Goal: Information Seeking & Learning: Check status

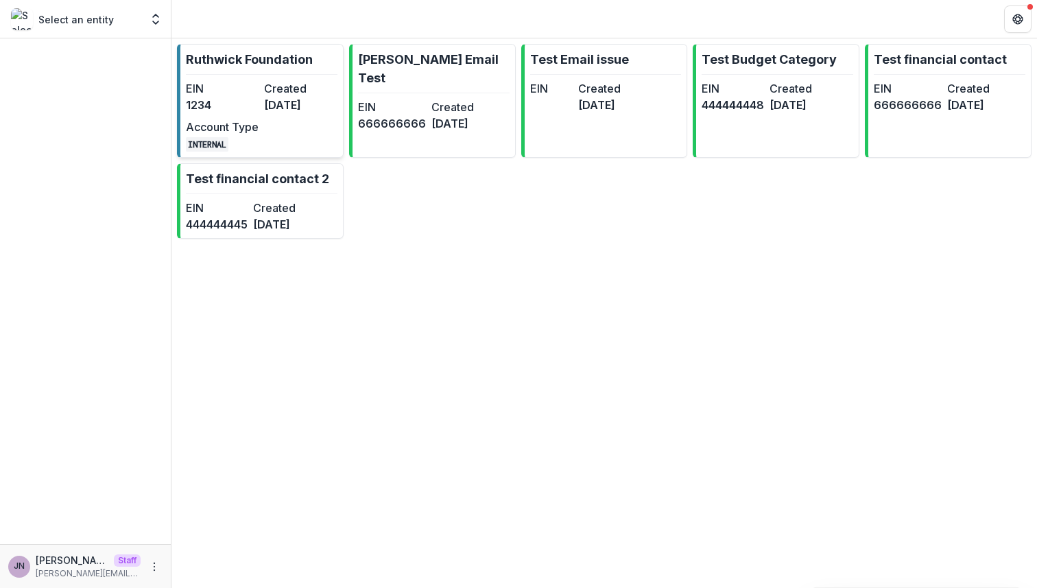
click at [300, 86] on dt "Created" at bounding box center [300, 88] width 73 height 16
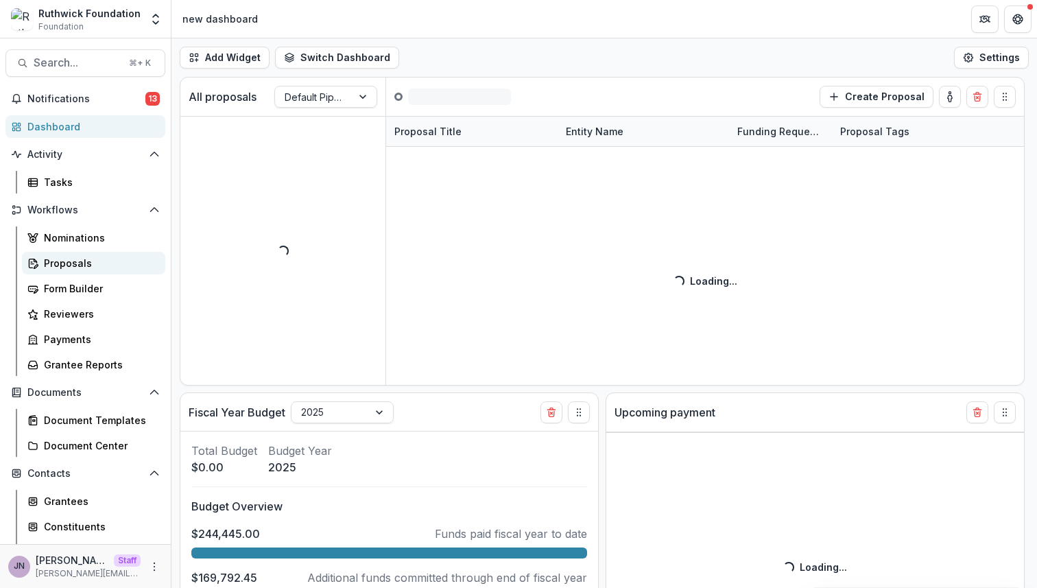
click at [99, 253] on link "Proposals" at bounding box center [93, 263] width 143 height 23
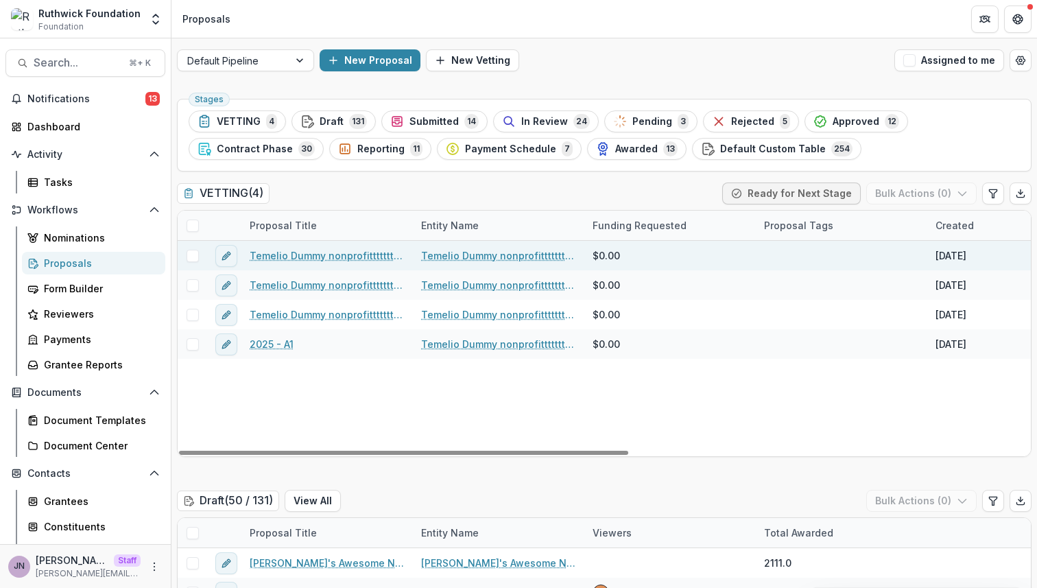
click at [355, 254] on link "Temelio Dummy nonprofittttttttt a4 sda16s5d - 2025 - A1" at bounding box center [327, 255] width 155 height 14
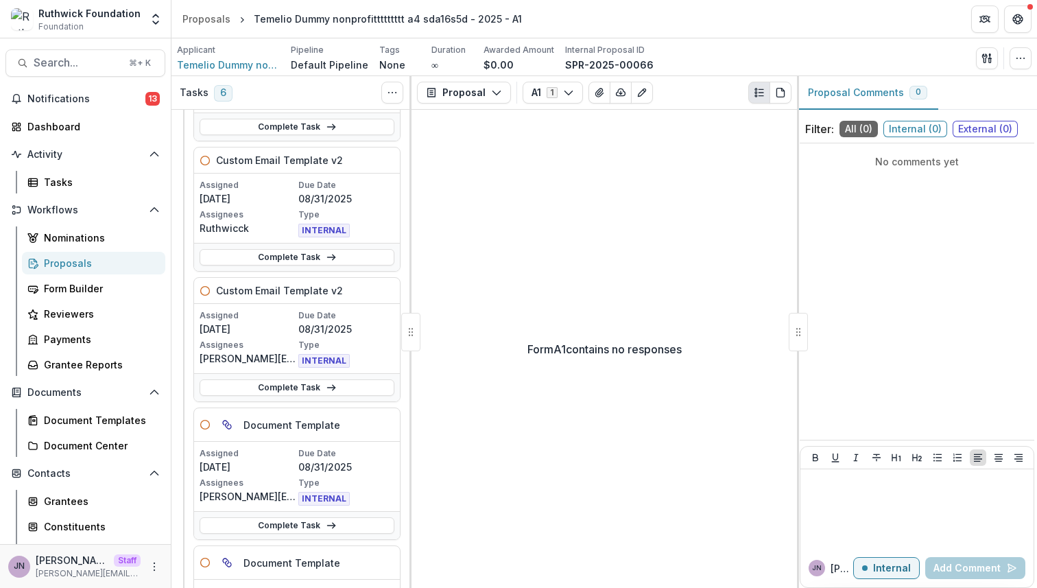
scroll to position [223, 0]
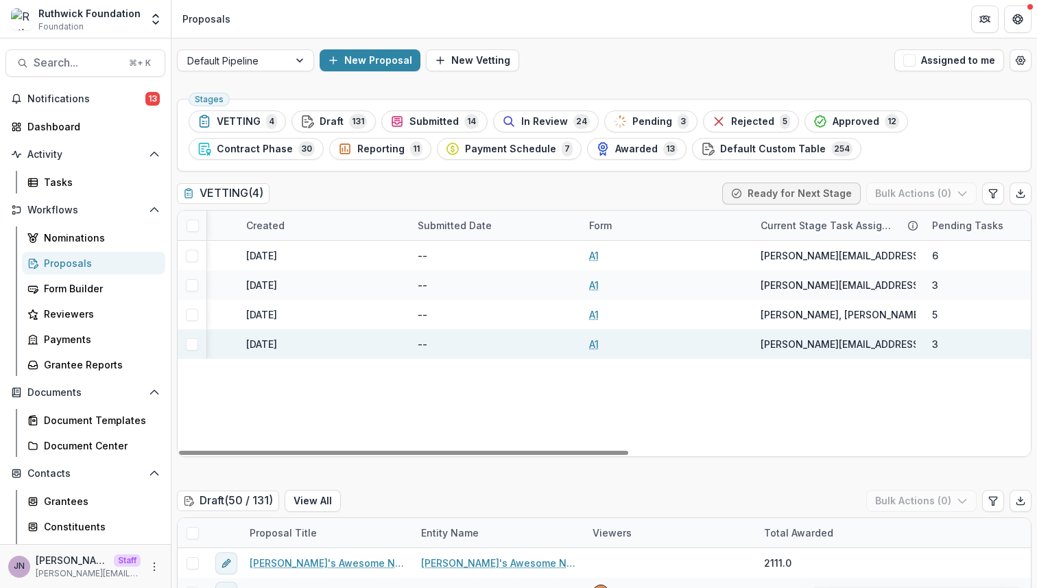
scroll to position [0, 758]
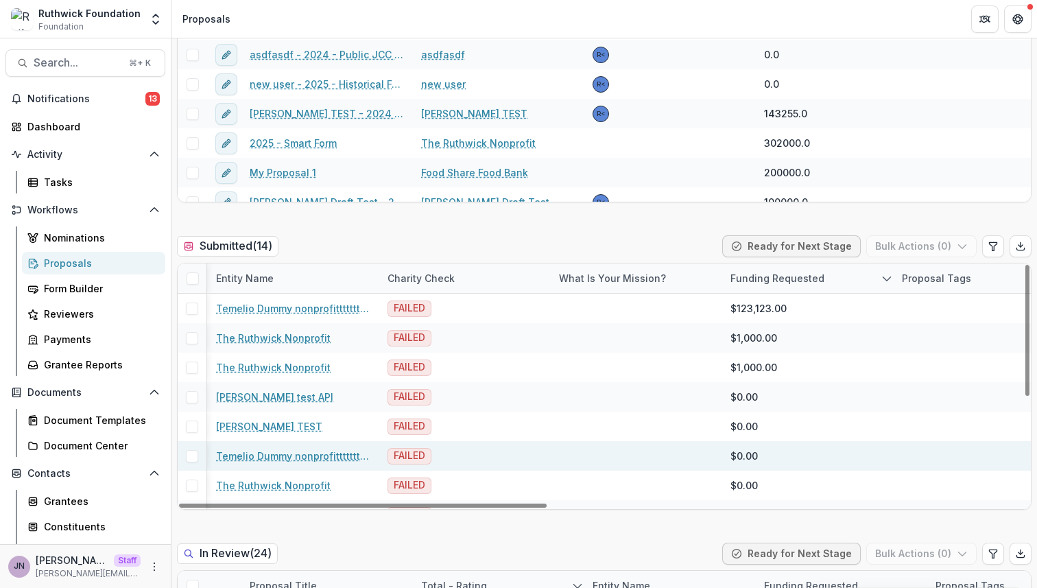
scroll to position [0, 176]
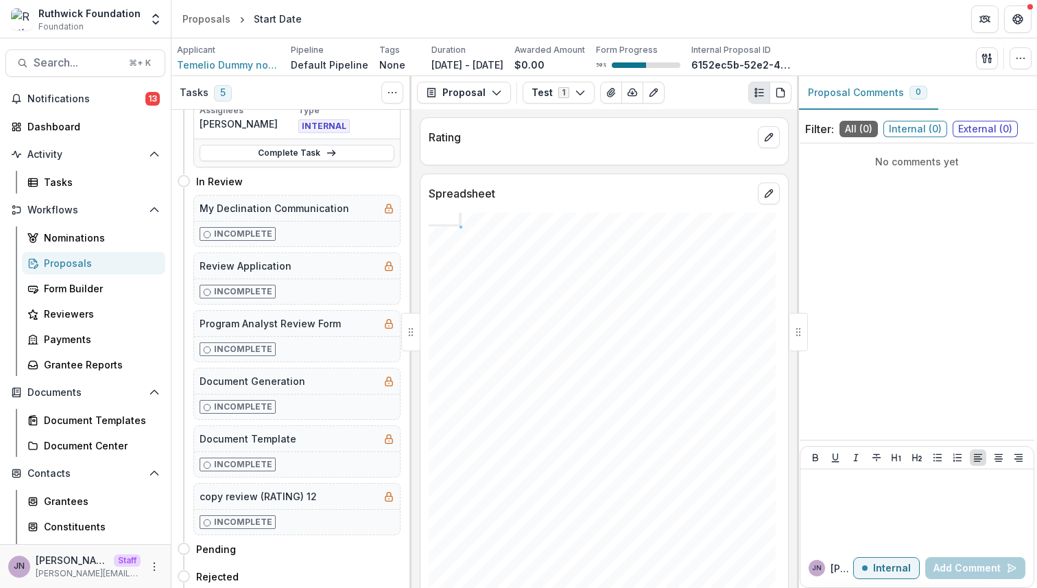
scroll to position [695, 0]
